Goal: Information Seeking & Learning: Learn about a topic

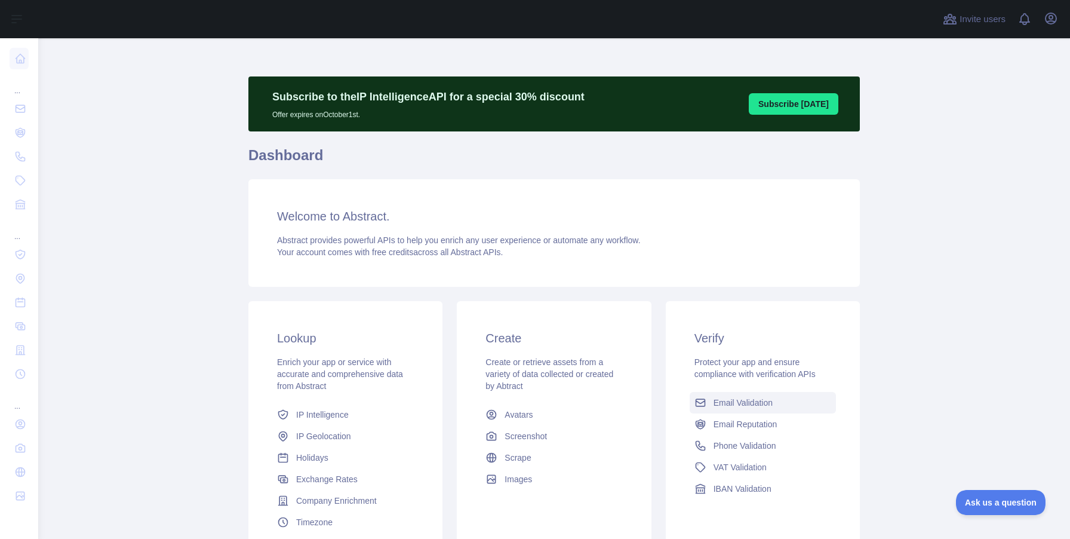
click at [726, 397] on span "Email Validation" at bounding box center [743, 403] width 59 height 12
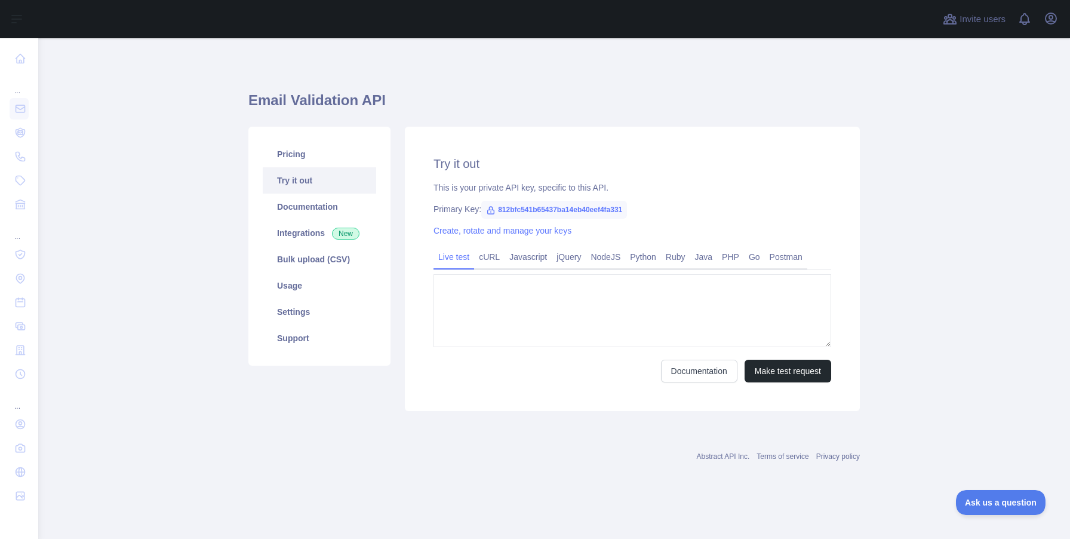
type textarea "**********"
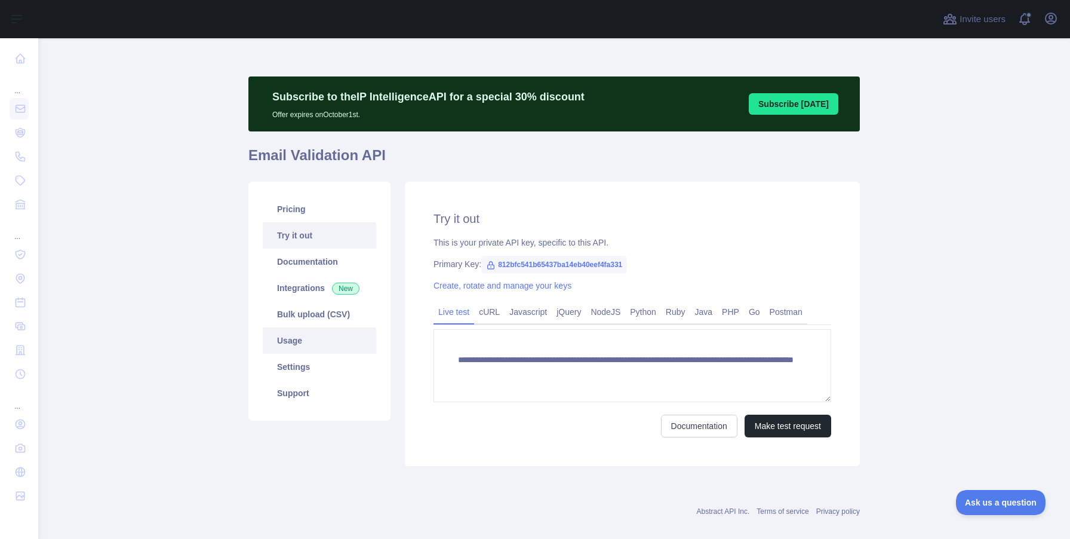
click at [309, 336] on link "Usage" at bounding box center [319, 340] width 113 height 26
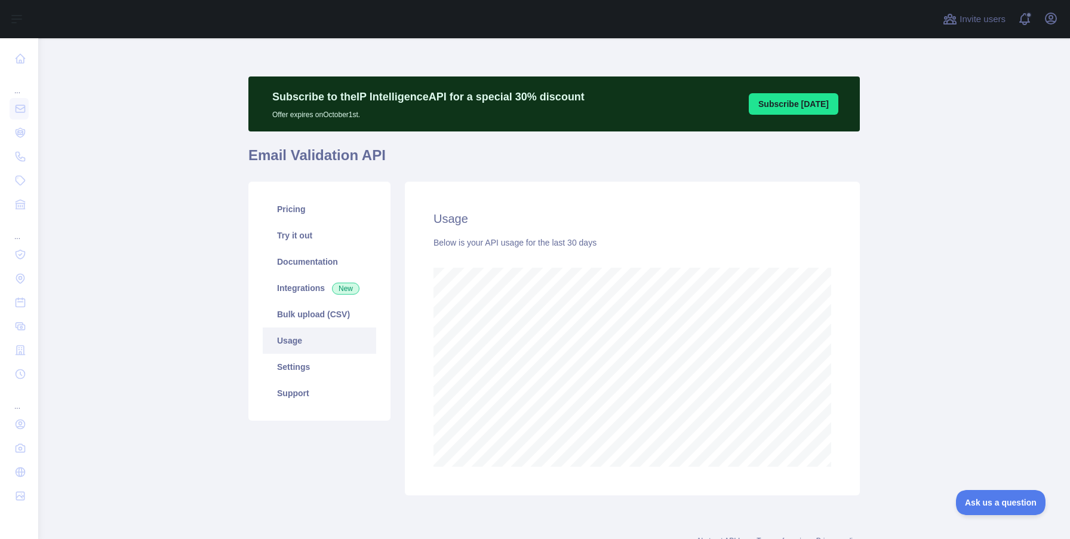
scroll to position [500, 1023]
click at [315, 198] on link "Pricing" at bounding box center [319, 209] width 113 height 26
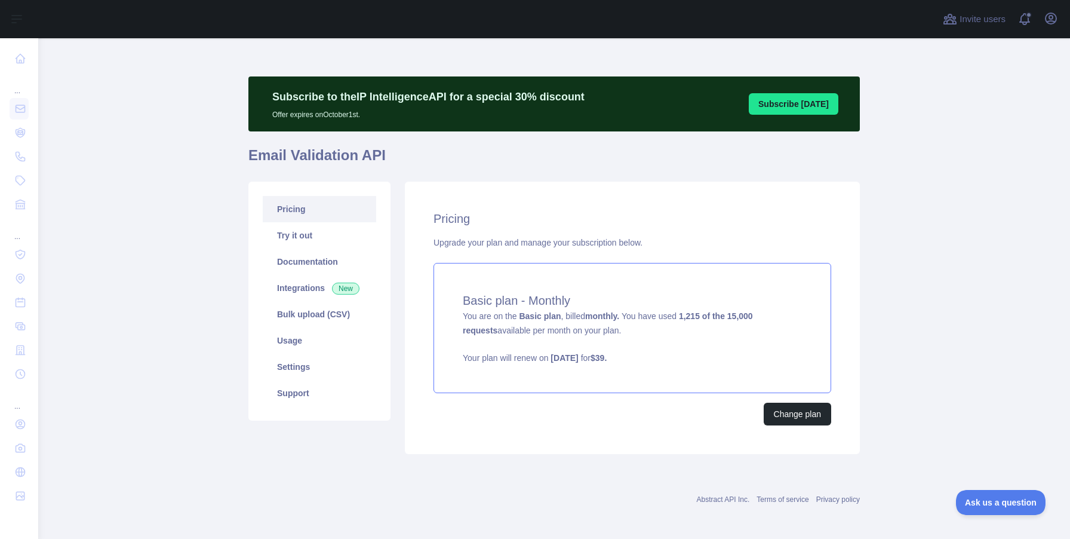
click at [699, 323] on div "Basic plan - Monthly You are on the Basic plan , billed monthly. You have used …" at bounding box center [633, 328] width 398 height 130
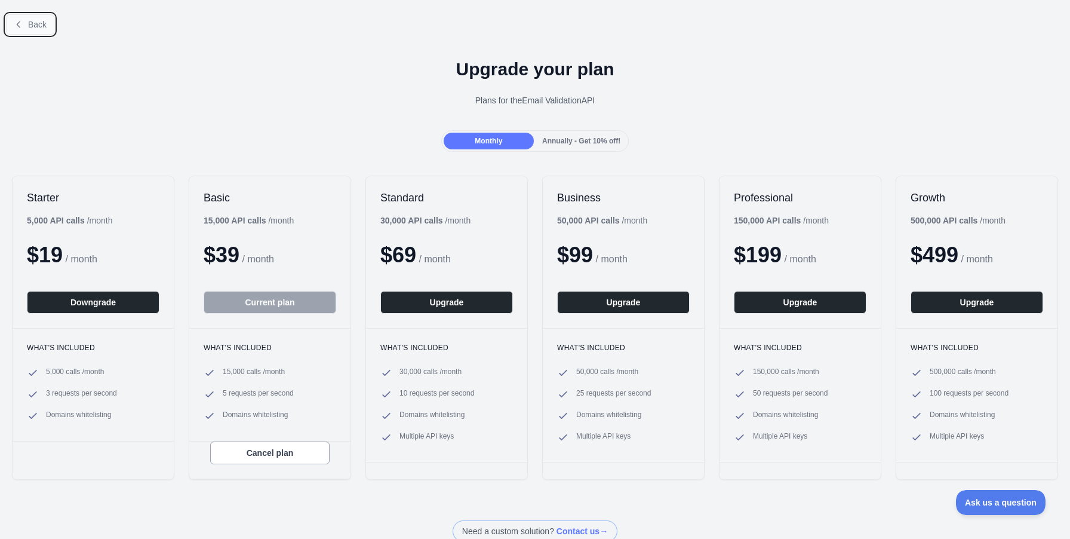
click at [22, 26] on icon at bounding box center [19, 25] width 10 height 10
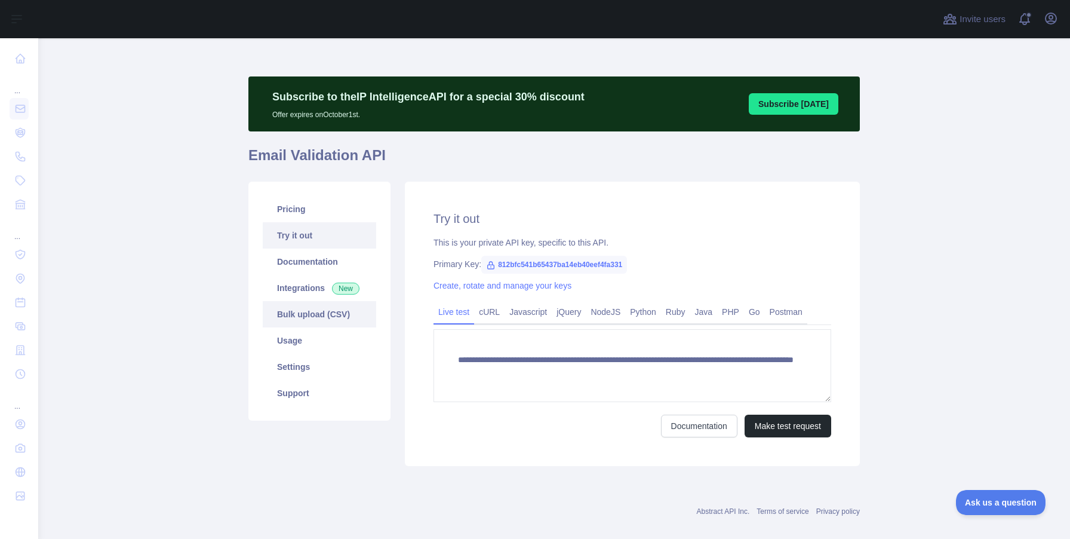
click at [327, 321] on link "Bulk upload (CSV)" at bounding box center [319, 314] width 113 height 26
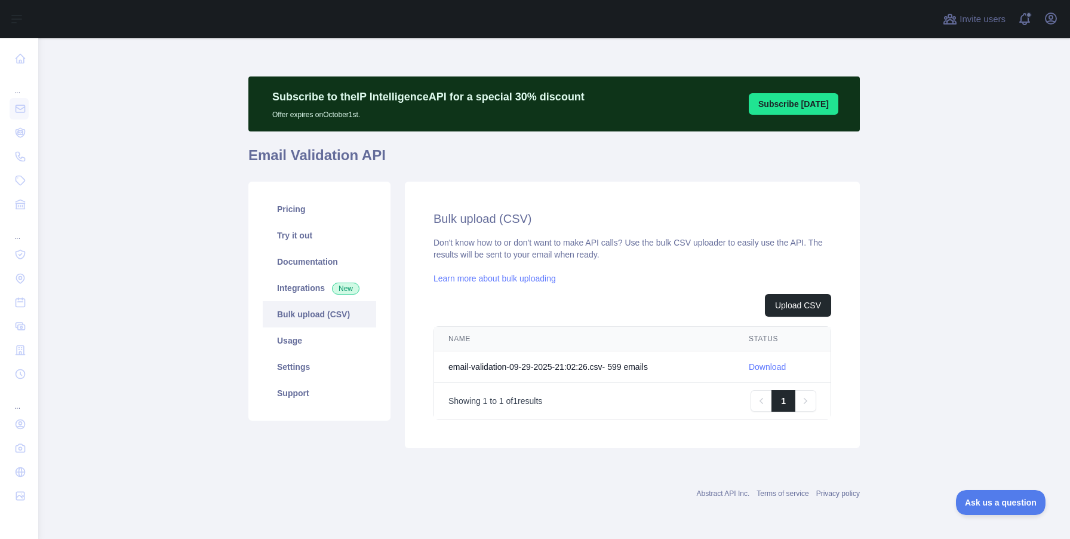
click at [637, 373] on td "email-validation-09-29-2025-21:02:26.csv - 599 email s" at bounding box center [584, 367] width 300 height 32
click at [634, 367] on td "email-validation-09-29-2025-21:02:26.csv - 599 email s" at bounding box center [584, 367] width 300 height 32
click at [304, 345] on link "Usage" at bounding box center [319, 340] width 113 height 26
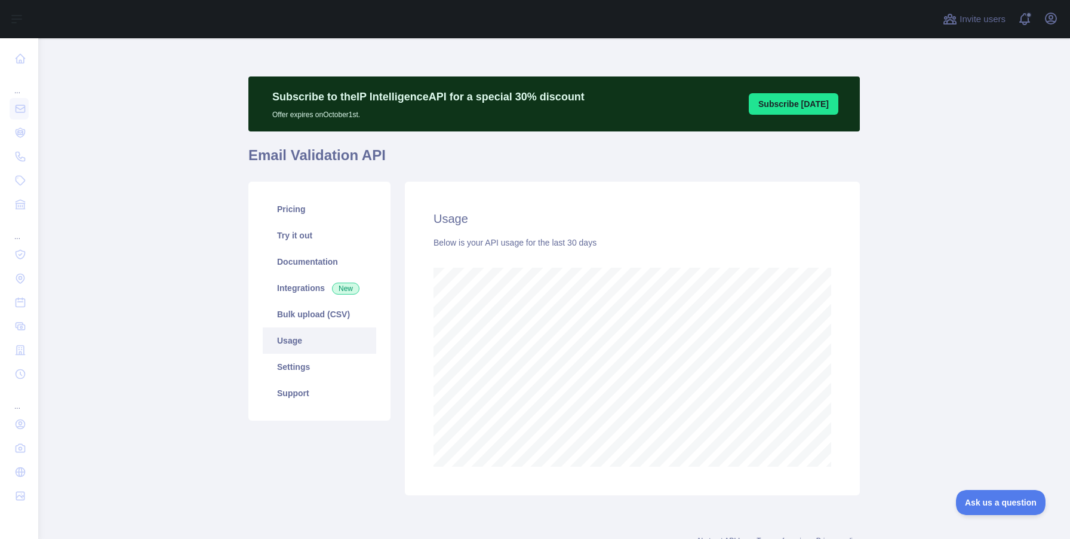
scroll to position [500, 1023]
click at [355, 365] on link "Settings" at bounding box center [319, 367] width 113 height 26
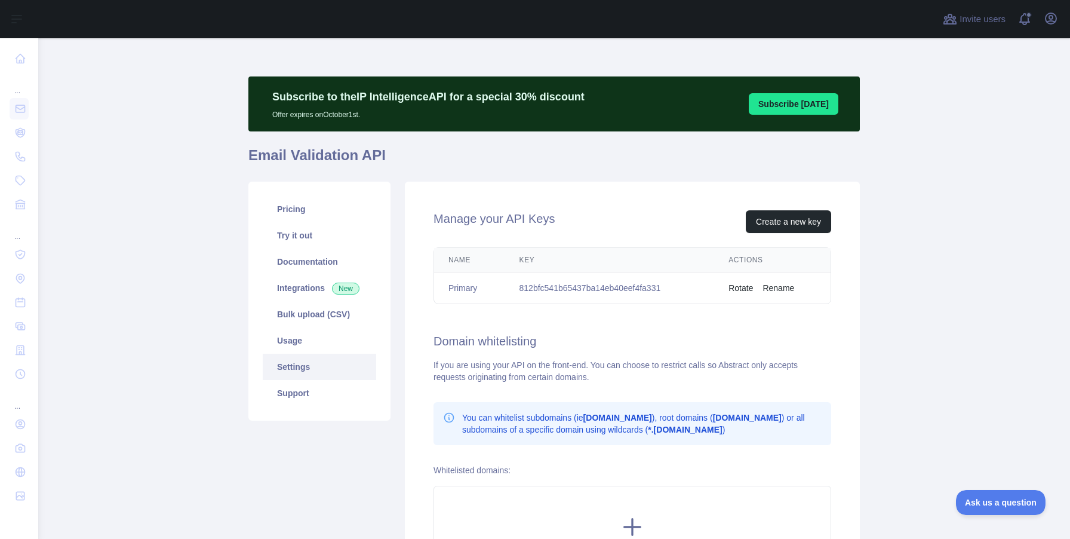
click at [352, 379] on link "Settings" at bounding box center [319, 367] width 113 height 26
click at [349, 388] on link "Support" at bounding box center [319, 393] width 113 height 26
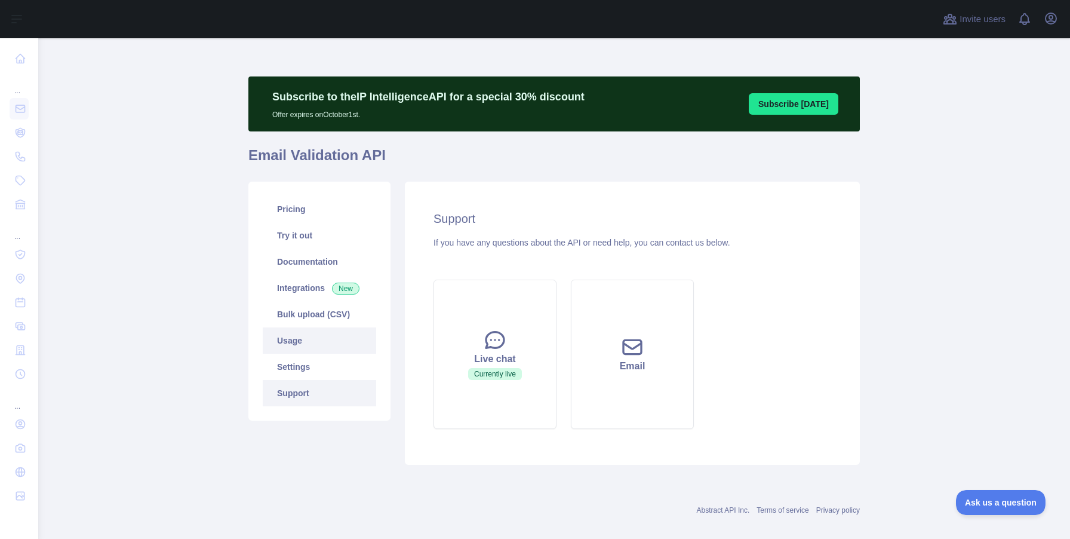
click at [277, 329] on link "Usage" at bounding box center [319, 340] width 113 height 26
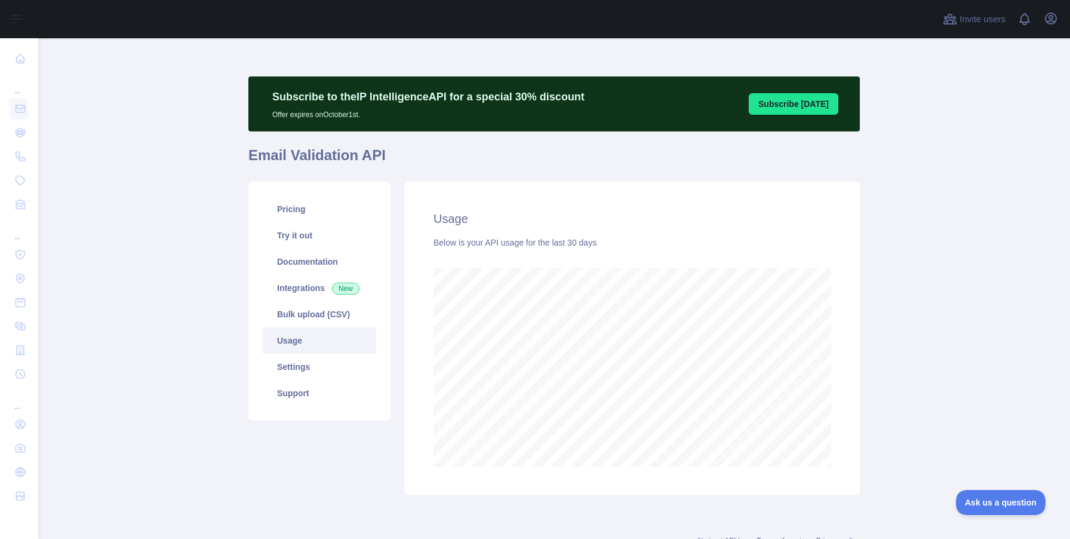
scroll to position [500, 1023]
